Goal: Navigation & Orientation: Go to known website

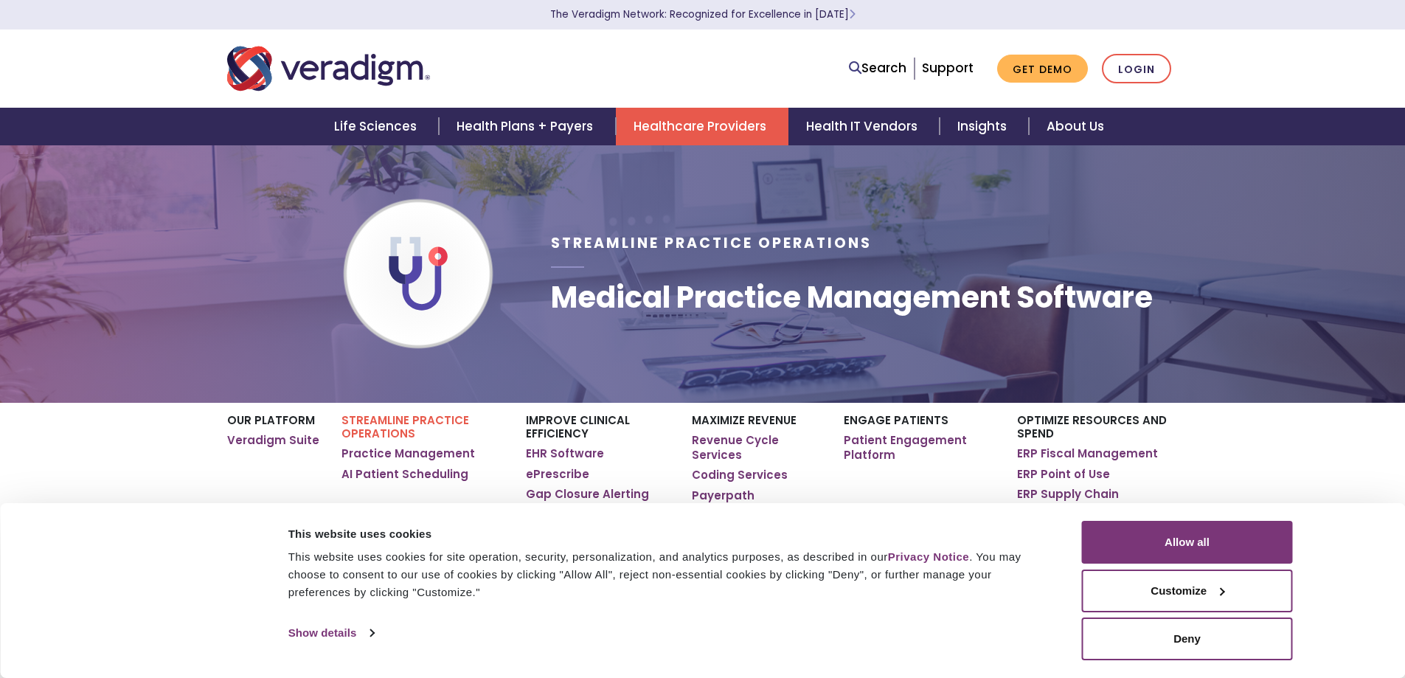
click at [263, 66] on img "Veradigm logo" at bounding box center [328, 68] width 203 height 49
